Goal: Find specific page/section: Find specific page/section

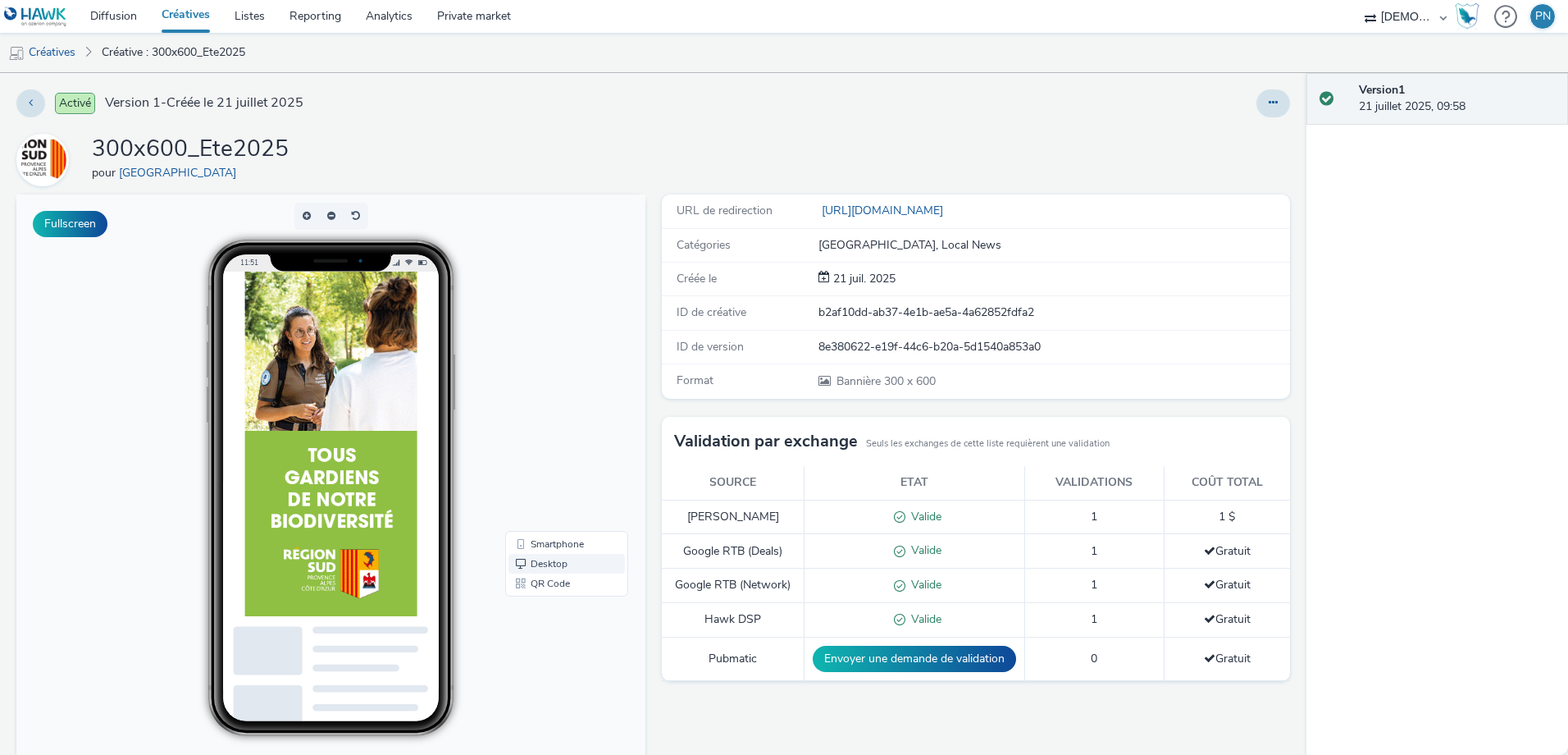
click at [524, 562] on link "Desktop" at bounding box center [566, 564] width 116 height 20
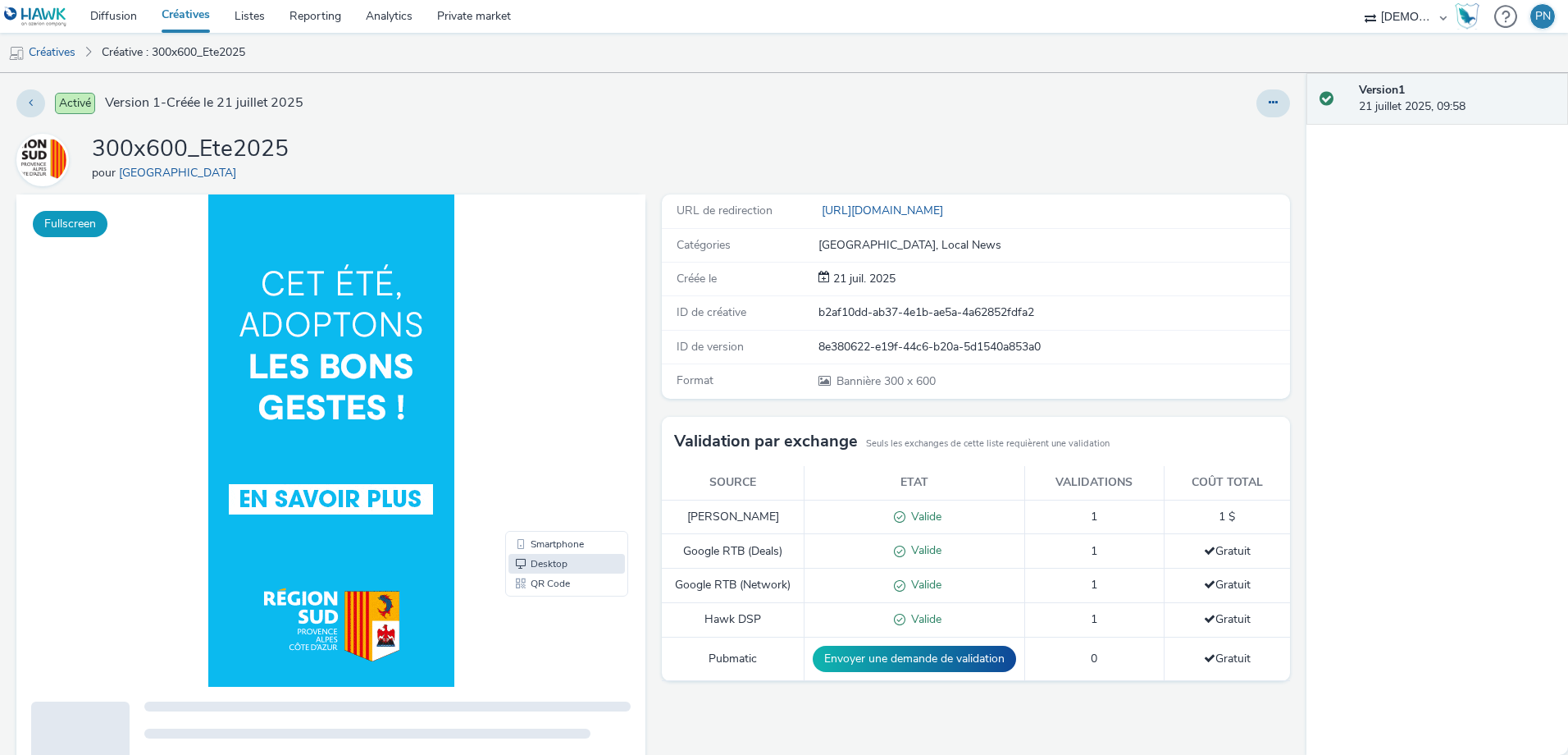
click at [0, 0] on button "Fullscreen" at bounding box center [0, 0] width 0 height 0
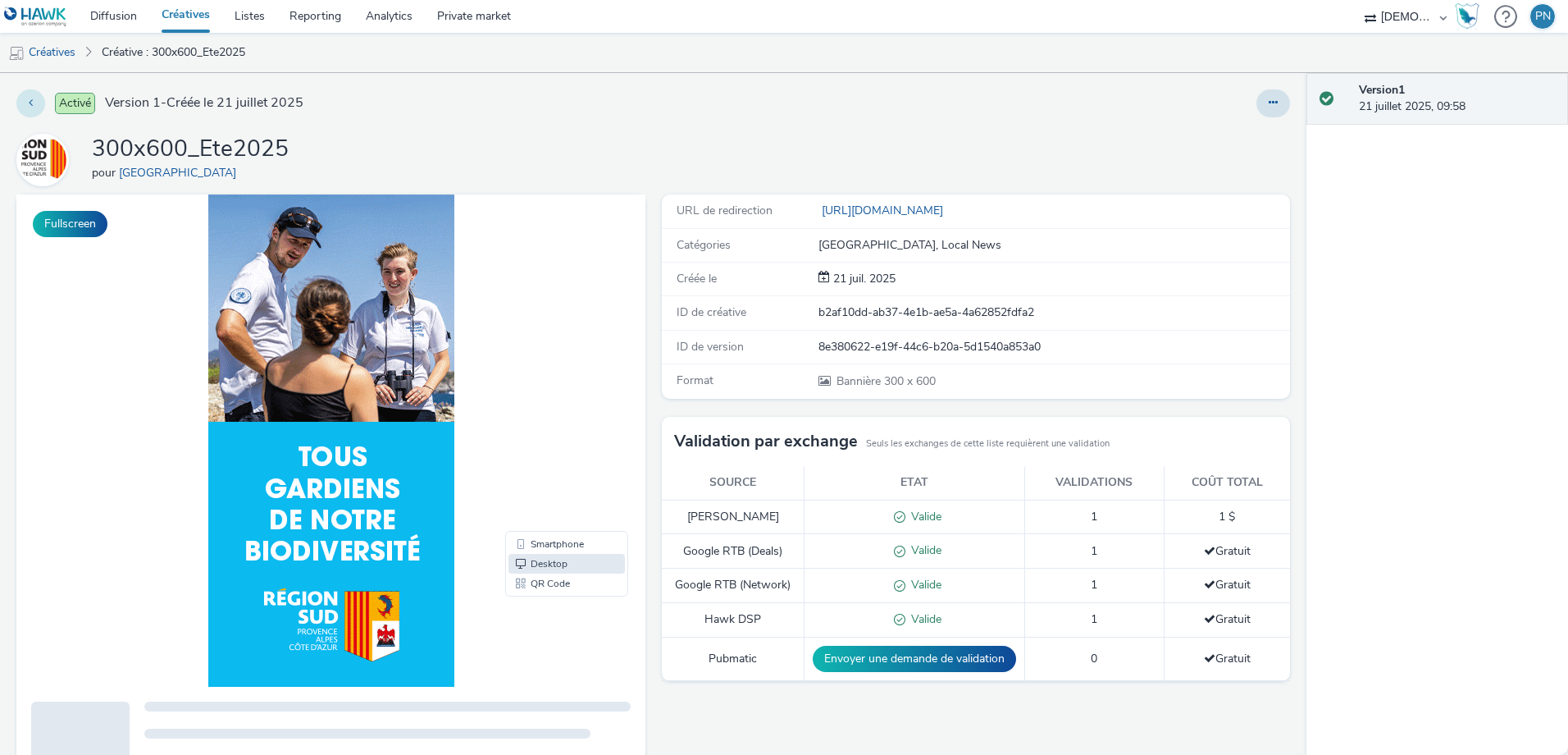
drag, startPoint x: 292, startPoint y: 189, endPoint x: 30, endPoint y: 100, distance: 276.7
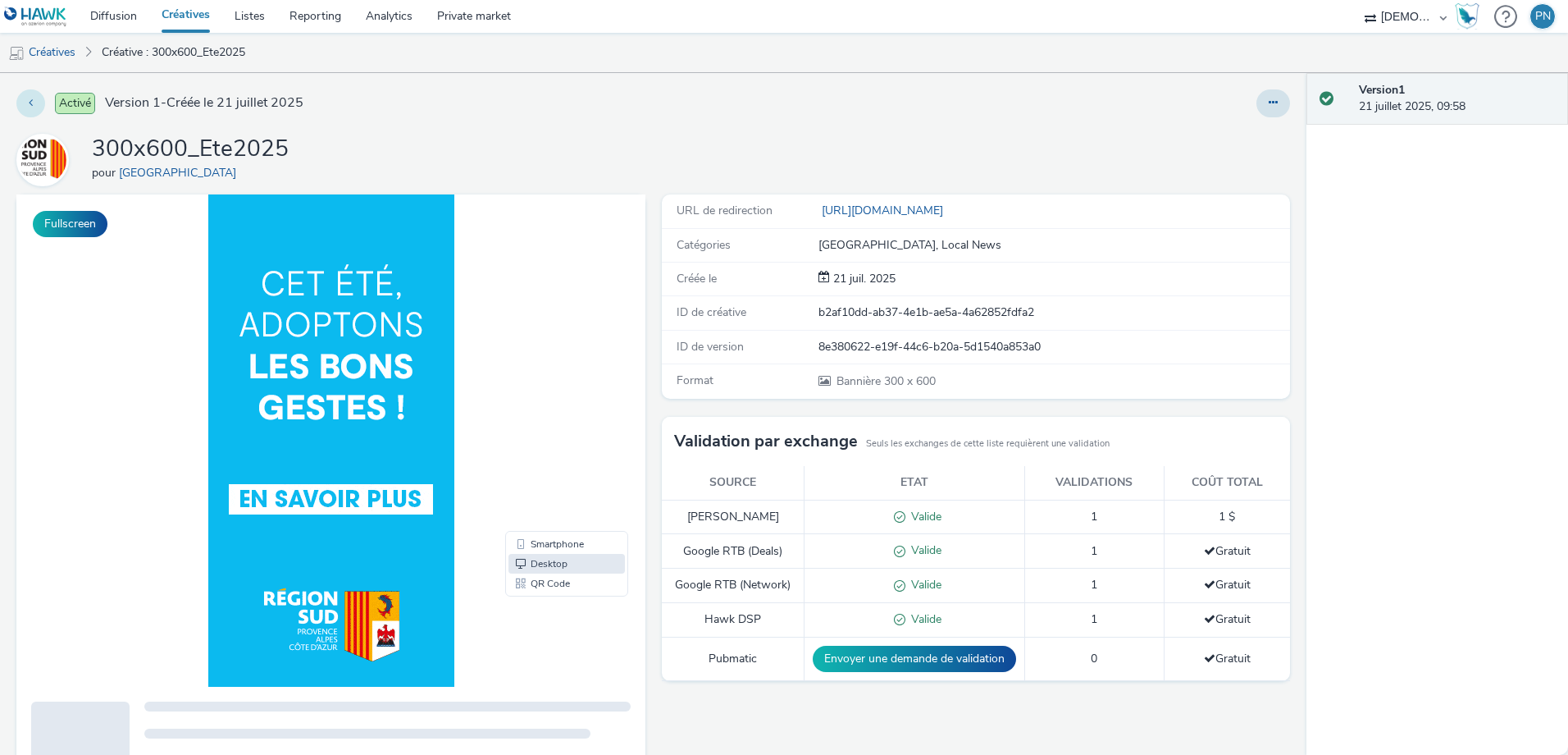
click at [30, 100] on icon at bounding box center [31, 102] width 4 height 11
